Goal: Find specific page/section: Find specific page/section

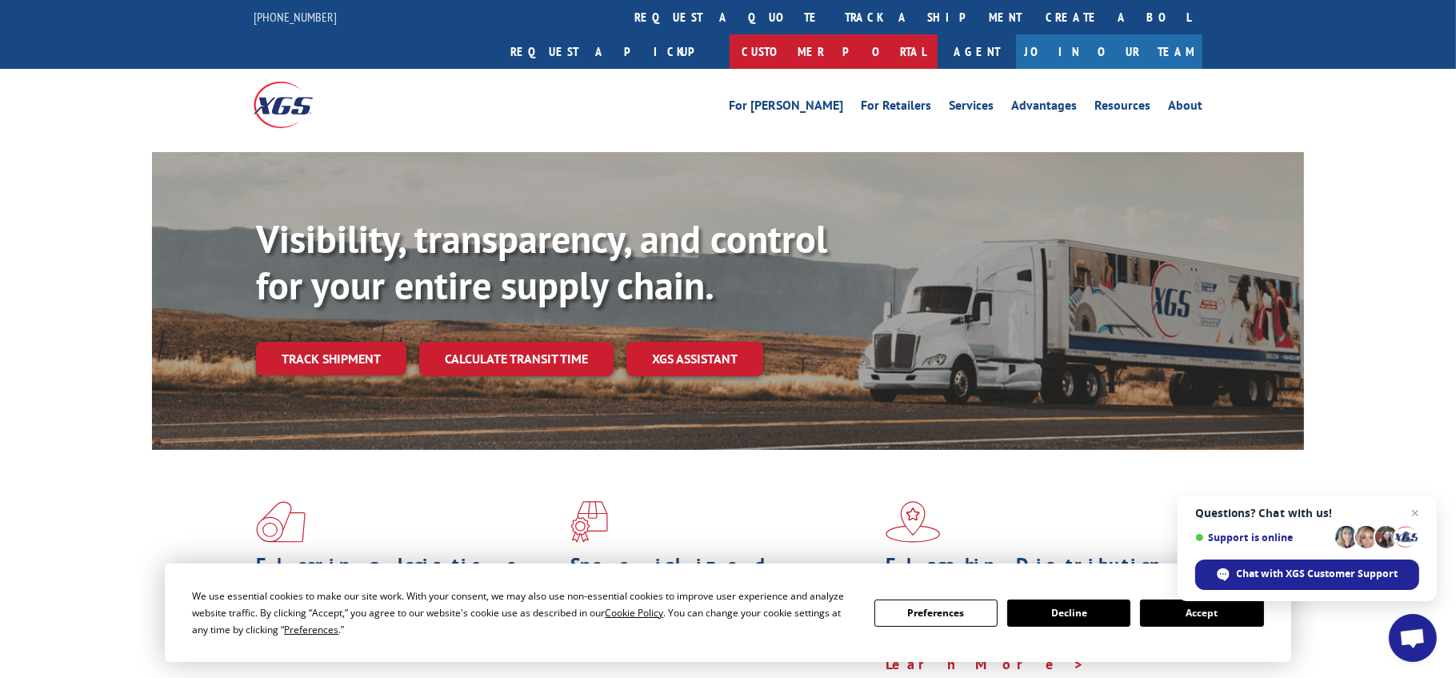
click at [938, 34] on link "Customer Portal" at bounding box center [834, 51] width 208 height 34
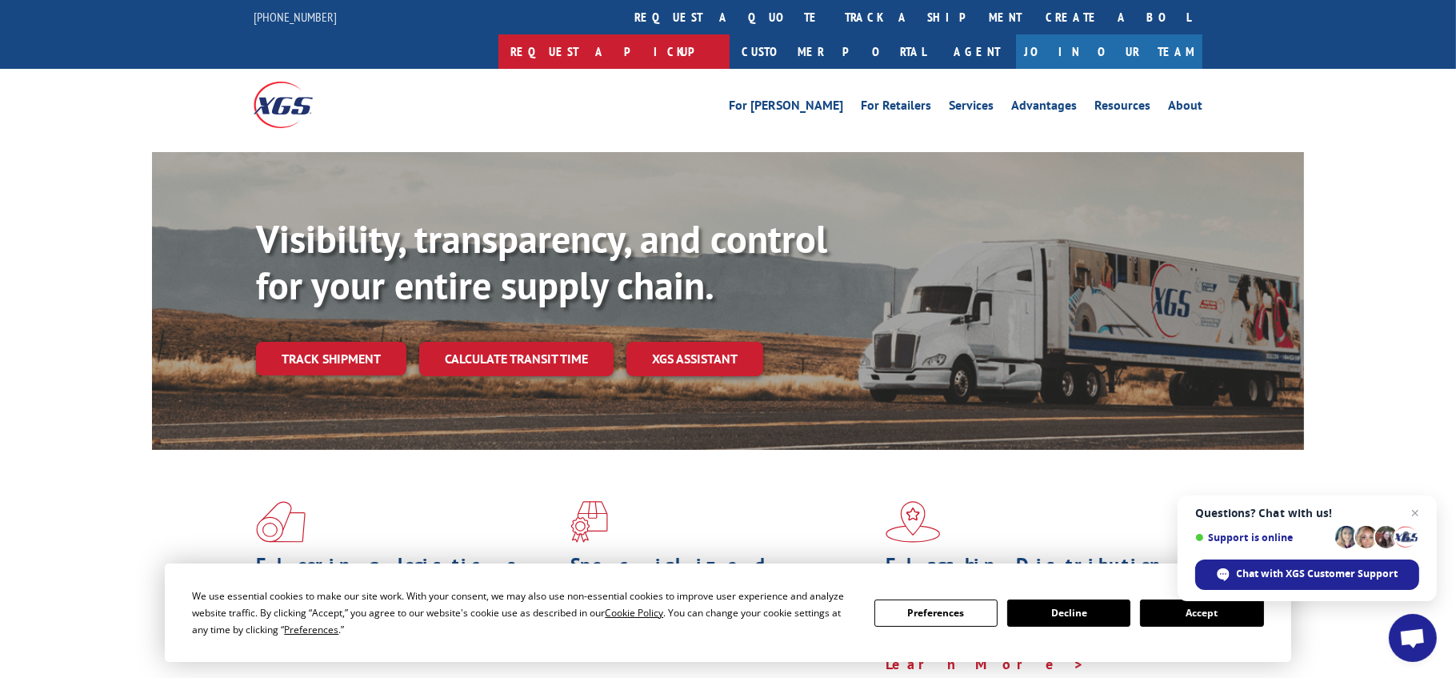
click at [730, 34] on link "Request a pickup" at bounding box center [613, 51] width 231 height 34
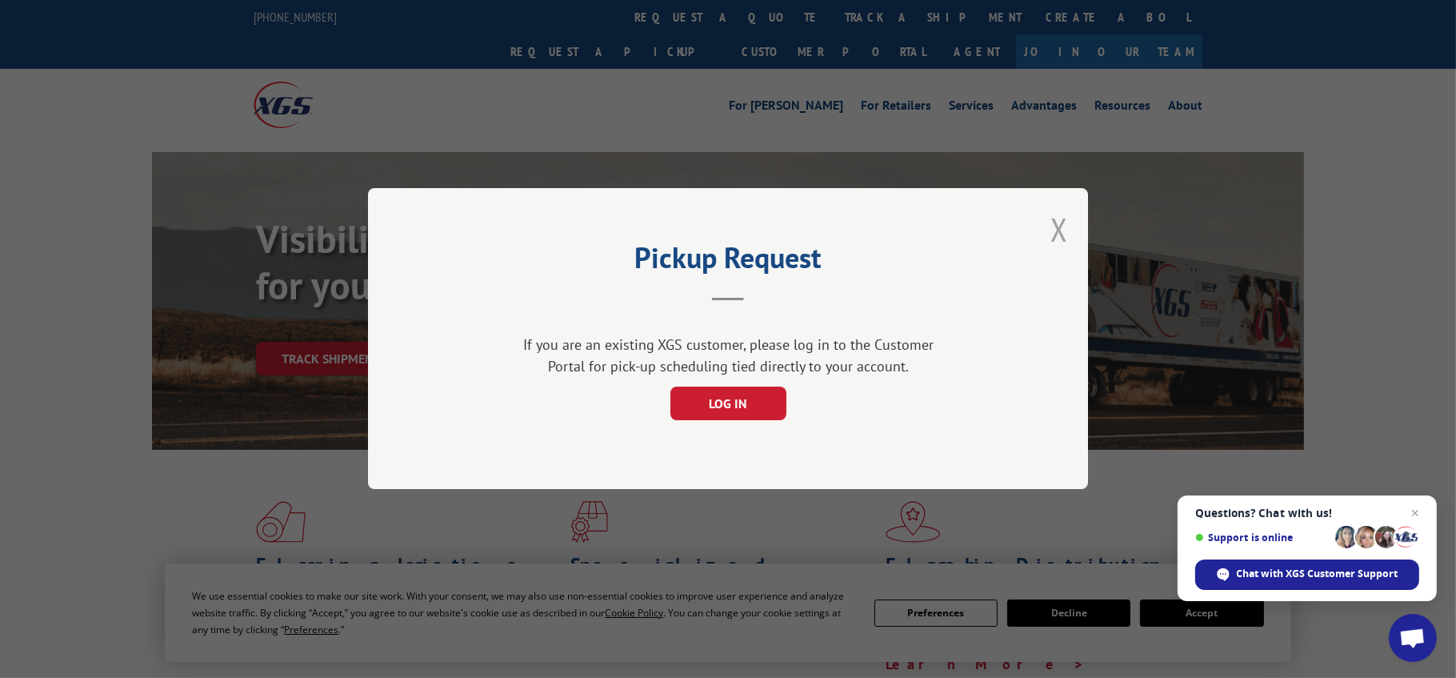
click at [1062, 211] on button "Close modal" at bounding box center [1060, 229] width 18 height 42
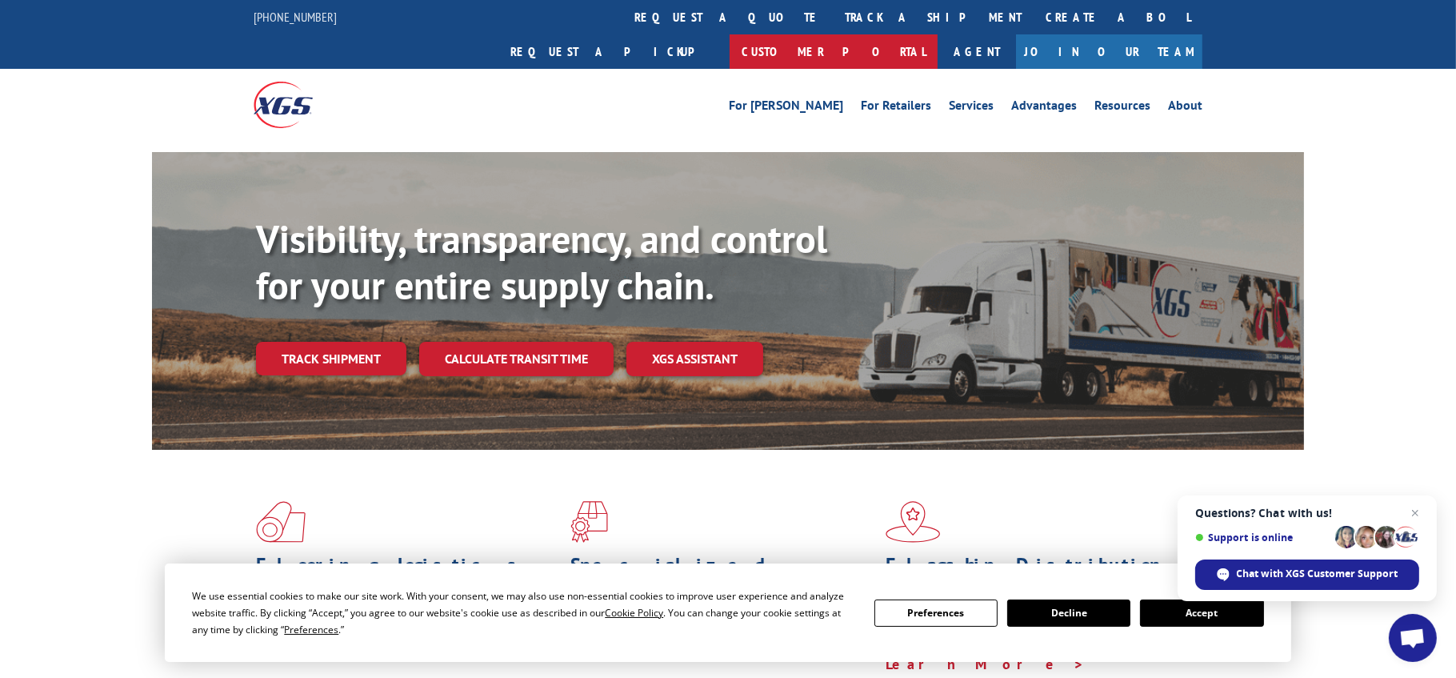
click at [938, 34] on link "Customer Portal" at bounding box center [834, 51] width 208 height 34
